Goal: Navigation & Orientation: Find specific page/section

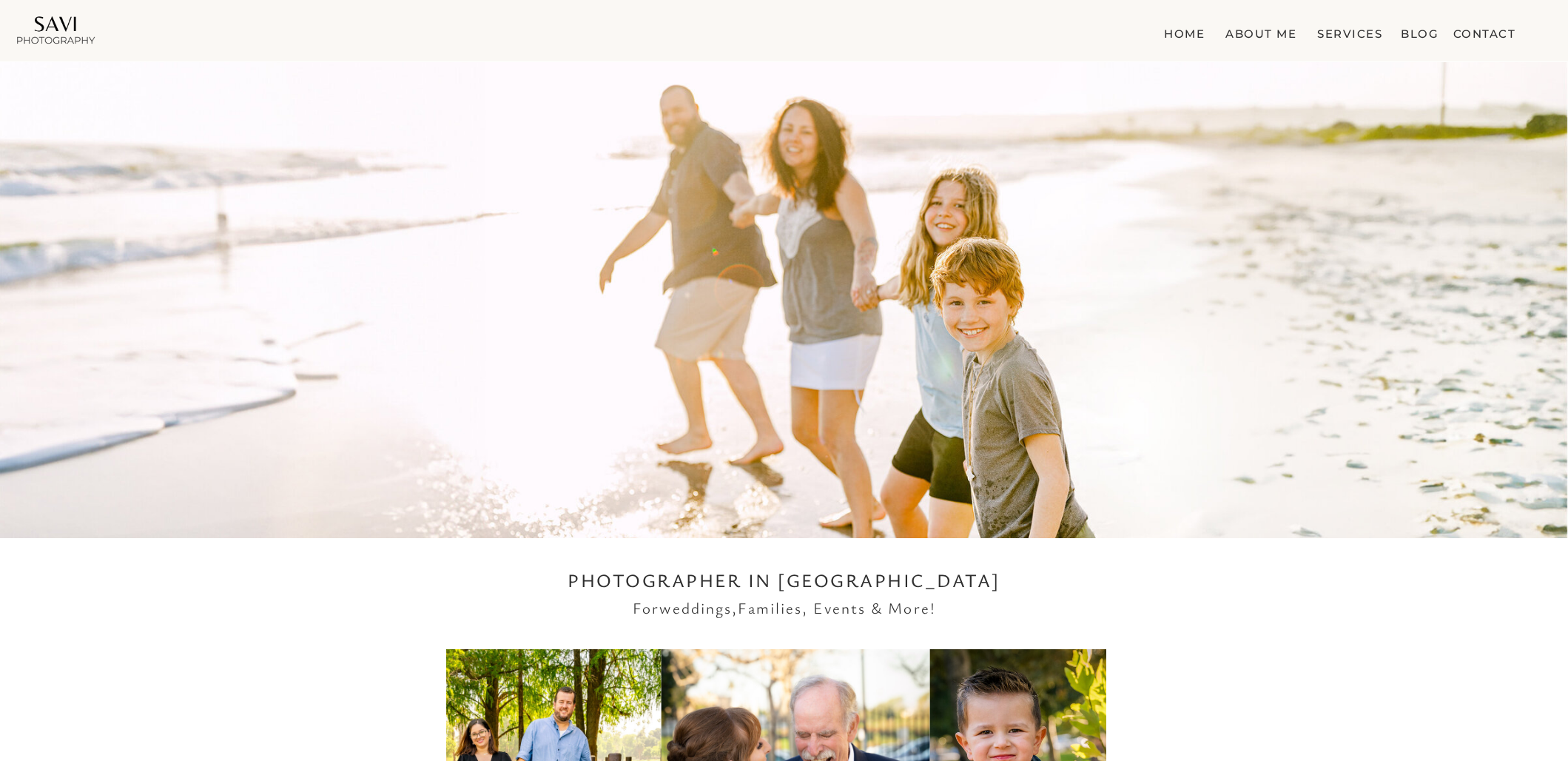
click at [1333, 33] on nav "Services" at bounding box center [1350, 31] width 71 height 15
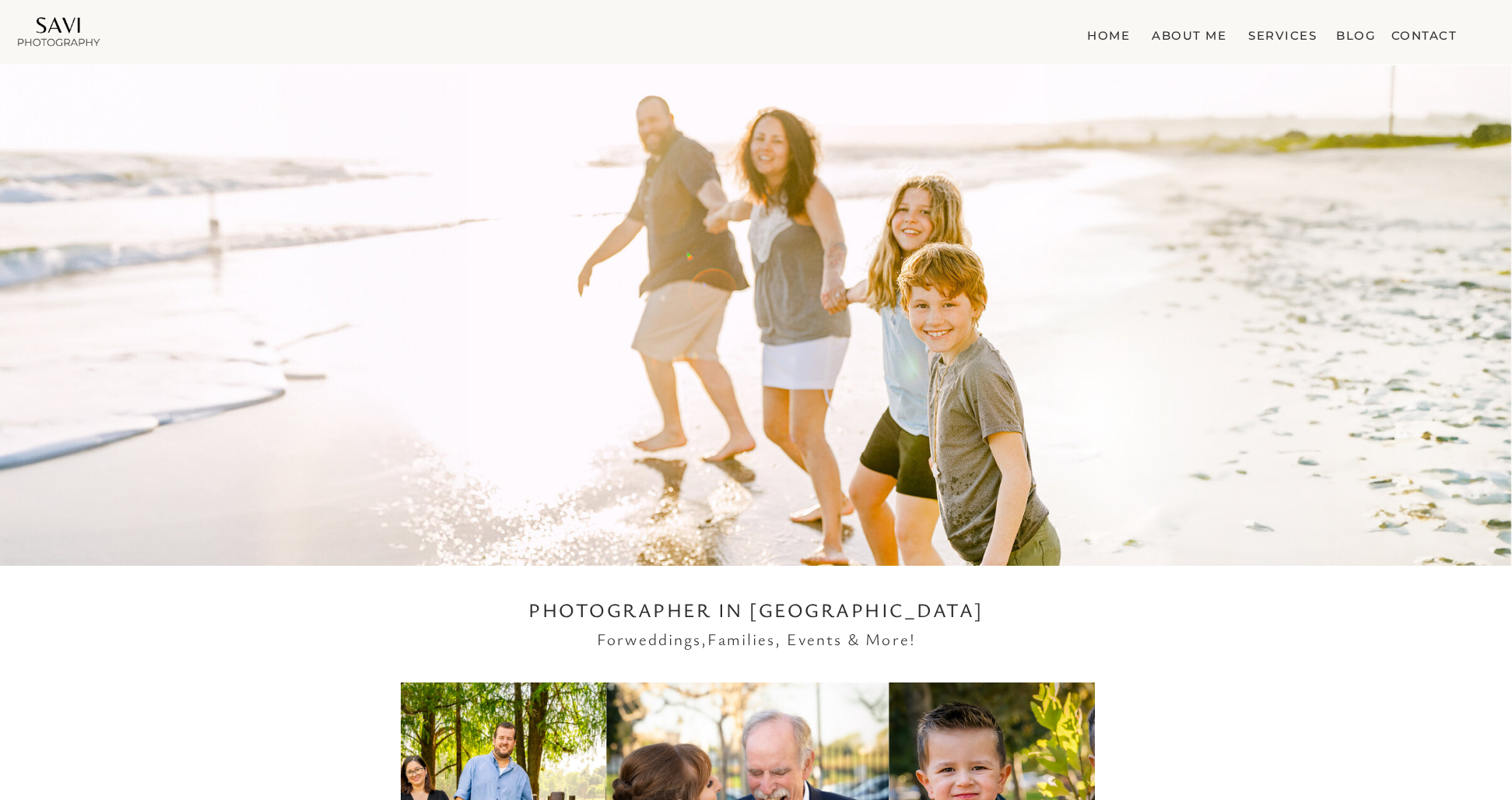
click at [1281, 38] on nav "Services" at bounding box center [1282, 32] width 75 height 16
